Goal: Transaction & Acquisition: Subscribe to service/newsletter

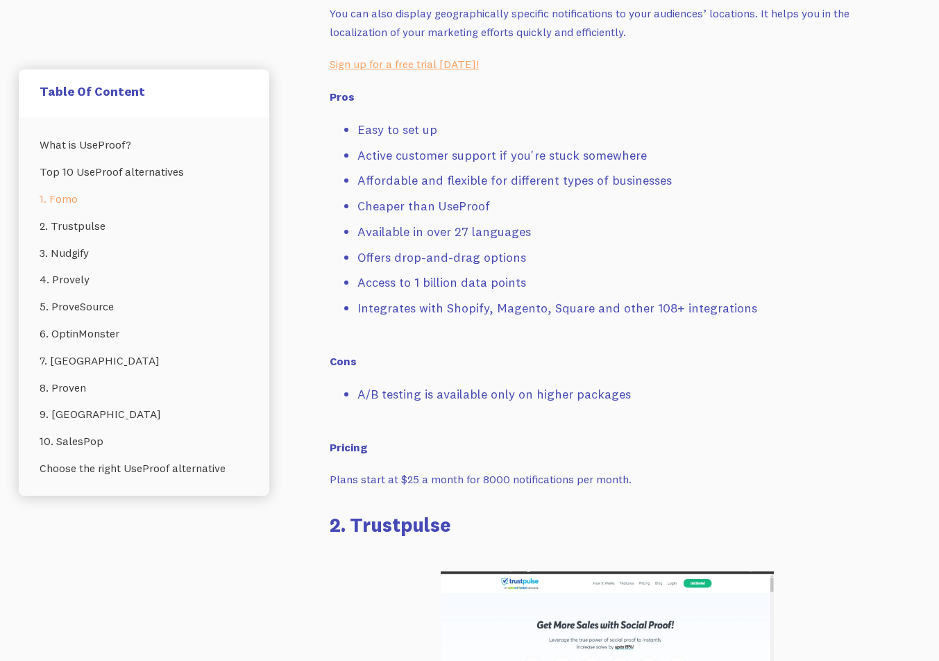
scroll to position [2219, 0]
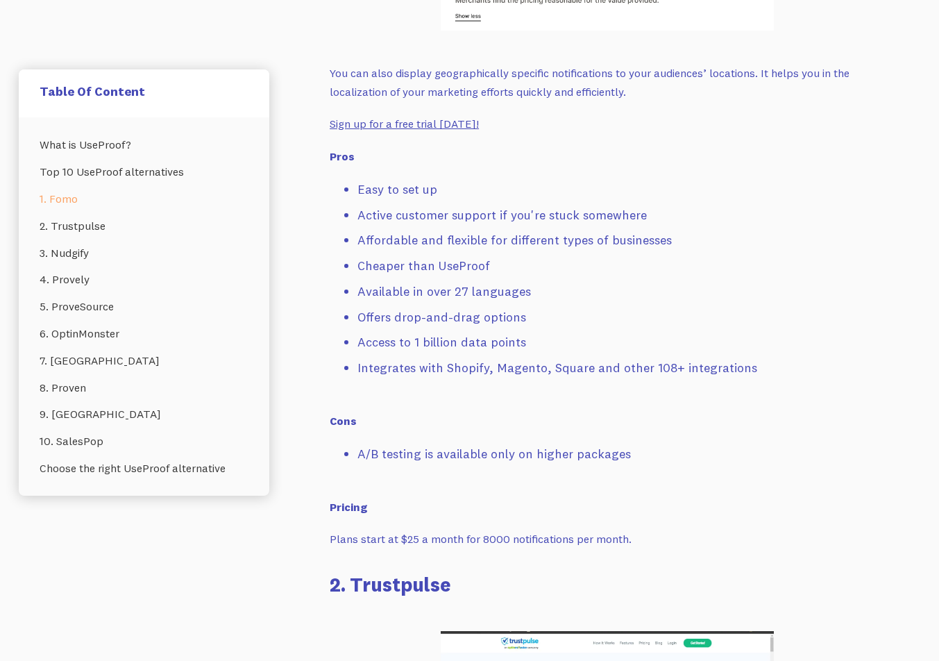
click at [405, 117] on link "Sign up for a free trial [DATE]!" at bounding box center [404, 124] width 149 height 14
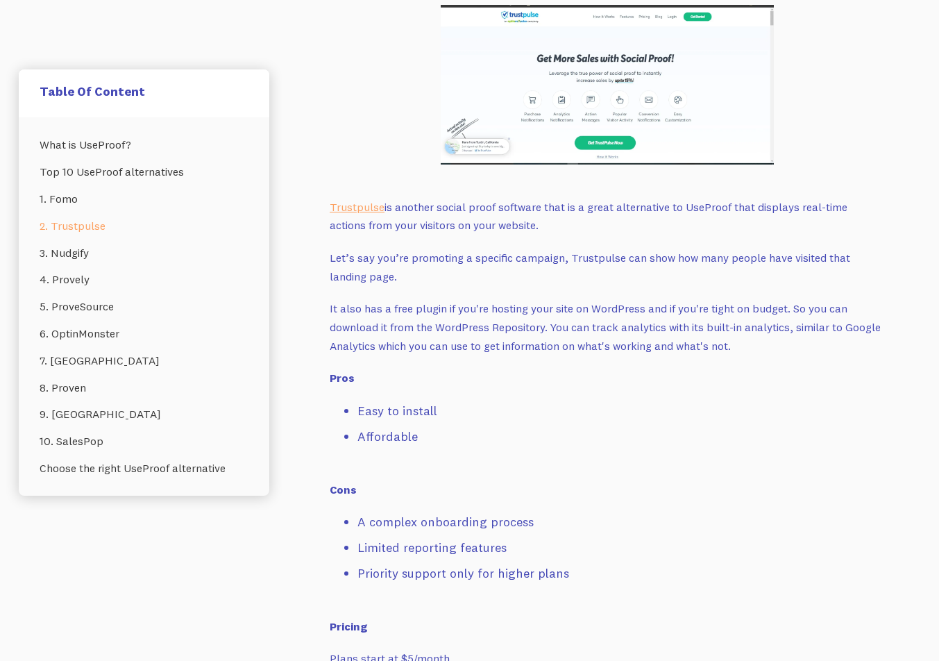
scroll to position [2956, 0]
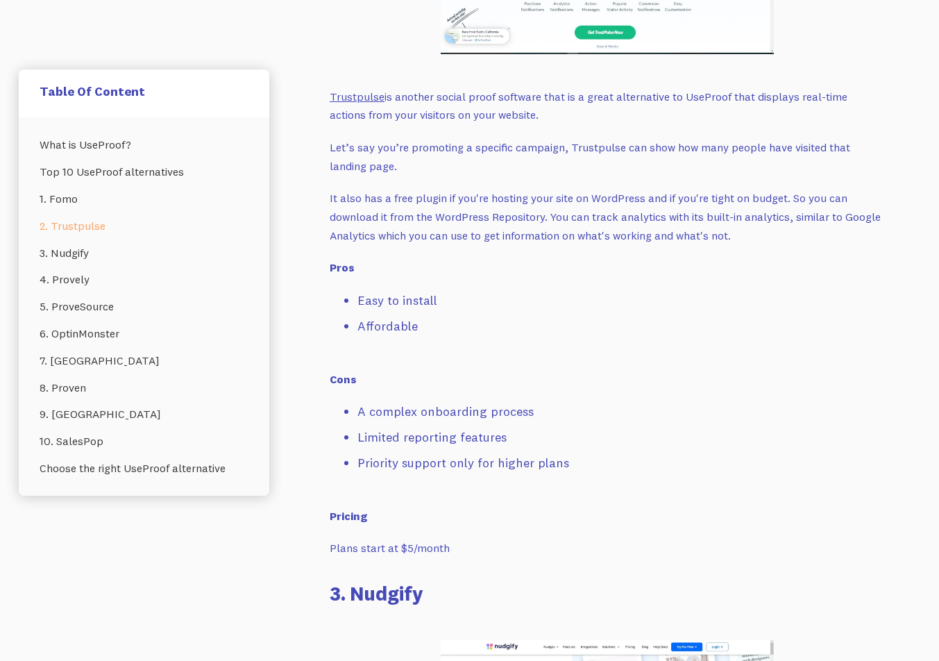
click at [369, 90] on link "Trustpulse" at bounding box center [357, 97] width 55 height 14
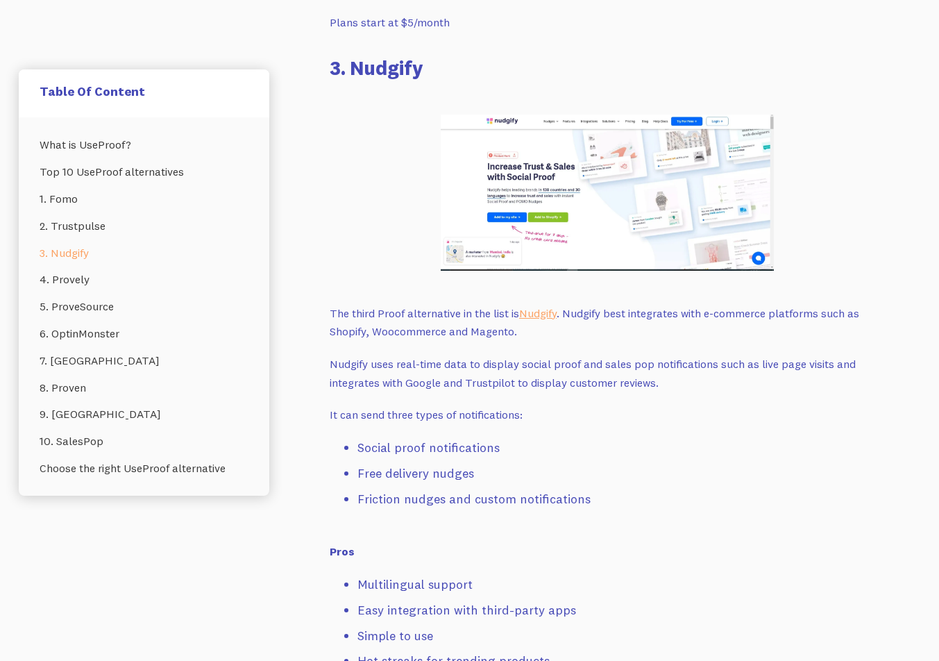
scroll to position [3515, 0]
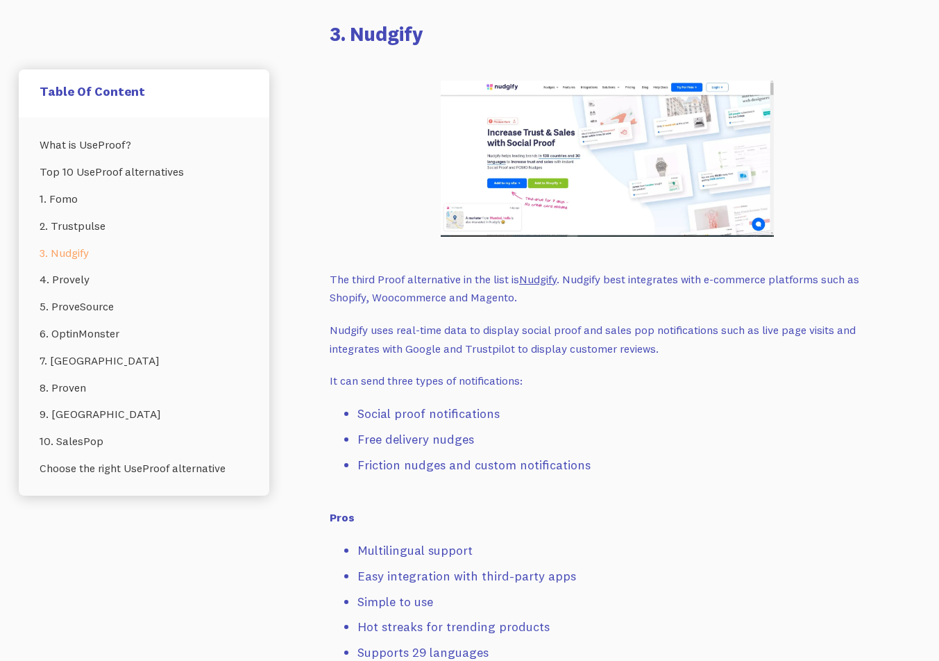
click at [549, 272] on link "Nudgify" at bounding box center [537, 279] width 37 height 14
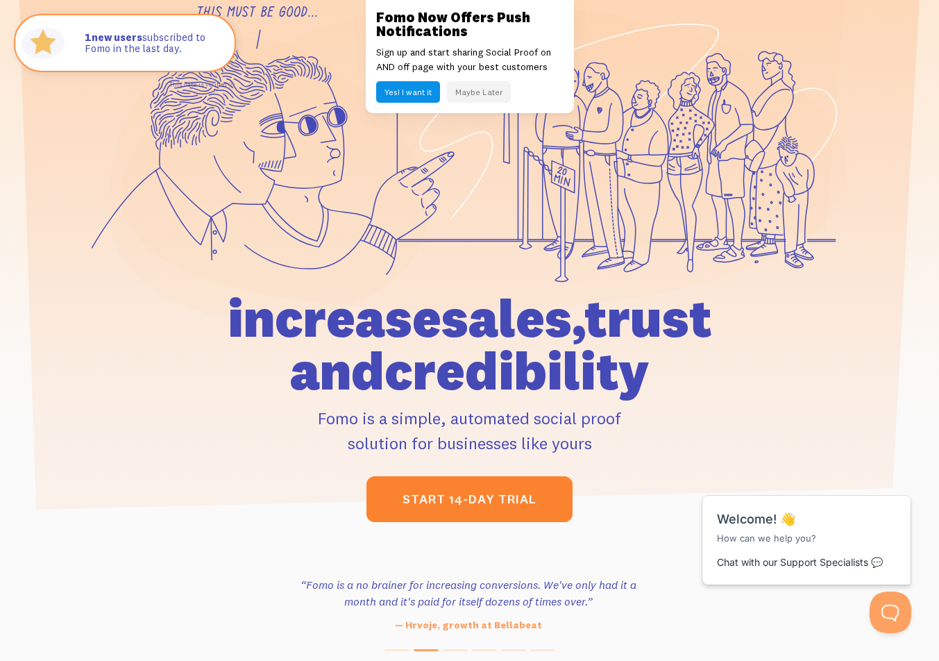
click at [451, 511] on link "start 14-day trial" at bounding box center [470, 499] width 206 height 46
